Goal: Task Accomplishment & Management: Complete application form

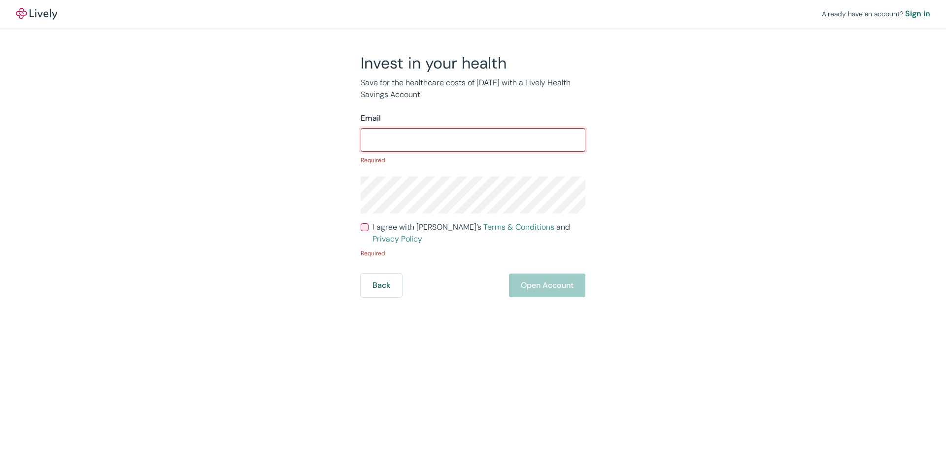
click at [408, 148] on input "Email" at bounding box center [473, 140] width 225 height 20
paste input "[EMAIL_ADDRESS][DOMAIN_NAME]"
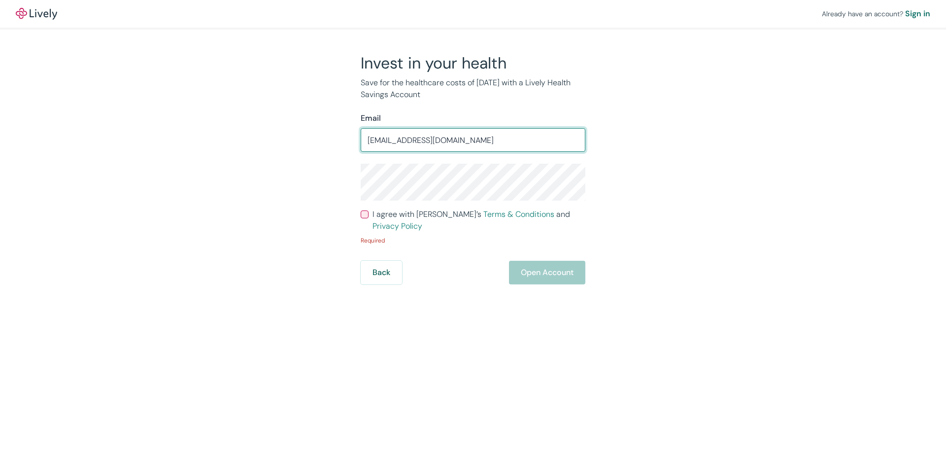
type input "[EMAIL_ADDRESS][DOMAIN_NAME]"
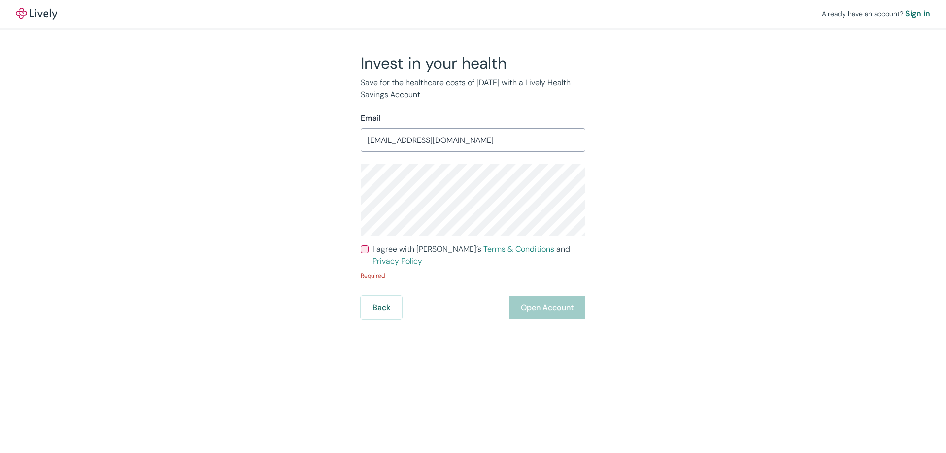
click at [364, 252] on input "I agree with Lively’s Terms & Conditions and Privacy Policy" at bounding box center [365, 249] width 8 height 8
checkbox input "true"
click at [359, 193] on div "Invest in your health Save for the healthcare costs of [DATE] with a Lively Hea…" at bounding box center [467, 179] width 236 height 253
click at [541, 287] on button "Open Account" at bounding box center [547, 295] width 76 height 24
